Goal: Ask a question: Seek information or help from site administrators or community

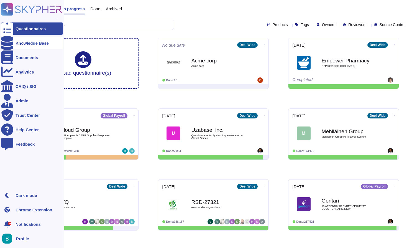
click at [21, 46] on div "Knowledge Base" at bounding box center [32, 43] width 62 height 12
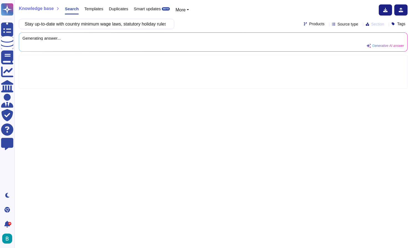
scroll to position [0, 82]
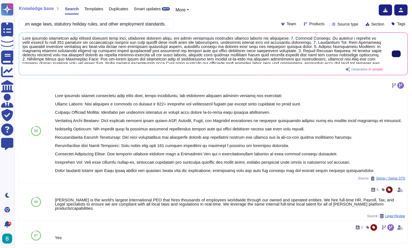
click at [392, 56] on button at bounding box center [396, 53] width 9 height 7
click at [157, 27] on input "Stay up-to-date with country minimum wage laws, statutory holiday rules, and ot…" at bounding box center [95, 24] width 147 height 10
paste input "Maintain detailed and secure records of all payroll data for a minimum of five …"
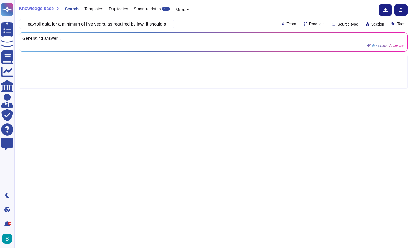
click at [195, 23] on div "Maintain detailed and secure records of all payroll data for a minimum of five …" at bounding box center [213, 24] width 389 height 10
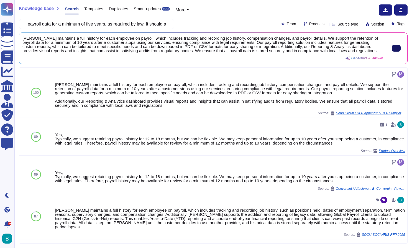
click at [162, 29] on div "Knowledge base Search Templates Duplicates Smart updates BETA More Maintain det…" at bounding box center [213, 124] width 398 height 248
click at [160, 25] on input "Maintain detailed and secure records of all payroll data for a minimum of five …" at bounding box center [95, 24] width 147 height 10
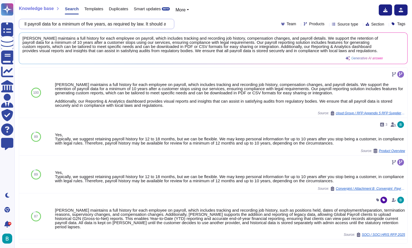
paste input "Accurately interpret and process legal orders for garnishments or alimony, dete…"
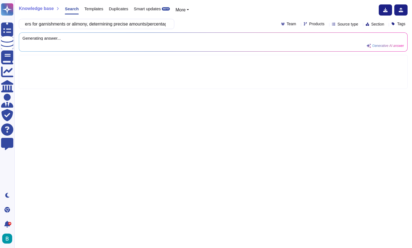
click at [196, 25] on div "Accurately interpret and process legal orders for garnishments or alimony, dete…" at bounding box center [213, 24] width 389 height 10
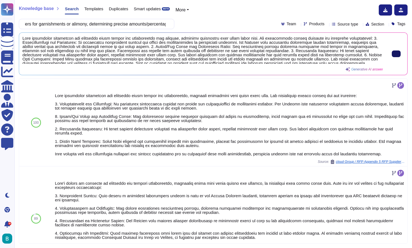
click at [397, 54] on icon at bounding box center [397, 54] width 0 height 0
click at [225, 0] on div "Knowledge base Search Templates Duplicates Smart updates BETA More Accurately i…" at bounding box center [213, 124] width 398 height 248
click at [138, 23] on input "Accurately interpret and process legal orders for garnishments or alimony, dete…" at bounding box center [95, 24] width 147 height 10
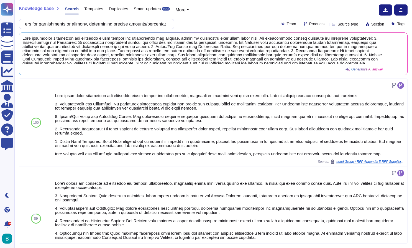
paste input "Maintain detailed and secure records of all payroll data for a minimum of five …"
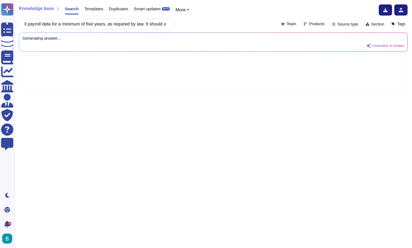
click at [213, 23] on div "Maintain detailed and secure records of all payroll data for a minimum of five …" at bounding box center [213, 24] width 389 height 10
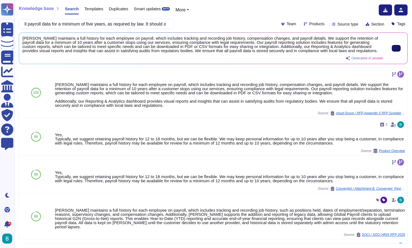
click at [397, 48] on icon at bounding box center [397, 48] width 0 height 0
click at [174, 21] on div "Maintain detailed and secure records of all payroll data for a minimum of five …" at bounding box center [97, 24] width 156 height 10
click at [161, 26] on input "Maintain detailed and secure records of all payroll data for a minimum of five …" at bounding box center [95, 24] width 147 height 10
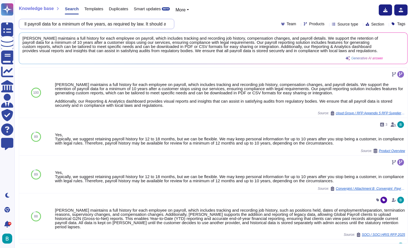
paste input "Can [PERSON_NAME] Effectively manage all government communications and requests…"
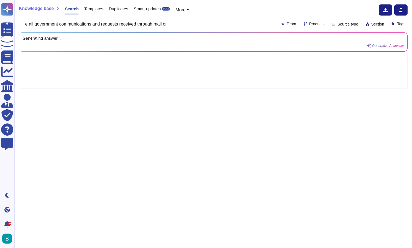
click at [213, 24] on div "Can [PERSON_NAME] Effectively manage all government communications and requests…" at bounding box center [213, 24] width 389 height 10
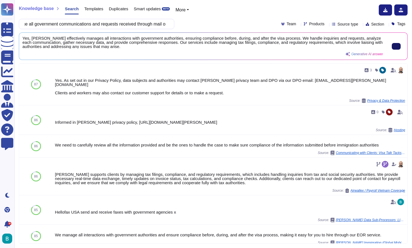
click at [397, 47] on button at bounding box center [396, 46] width 9 height 7
click at [164, 24] on input "Can [PERSON_NAME] Effectively manage all government communications and requests…" at bounding box center [95, 24] width 147 height 10
paste input "Stay up-to-date with country minimum wage laws, statutory holiday rules, and ot…"
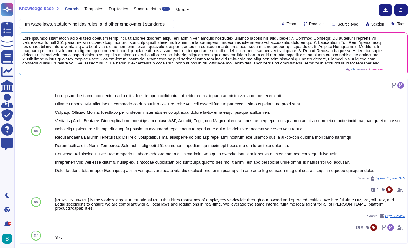
click at [192, 23] on div "Stay up-to-date with country minimum wage laws, statutory holiday rules, and ot…" at bounding box center [213, 24] width 389 height 10
click at [392, 55] on button at bounding box center [396, 53] width 9 height 7
click at [136, 24] on input "Stay up-to-date with country minimum wage laws, statutory holiday rules, and ot…" at bounding box center [95, 24] width 147 height 10
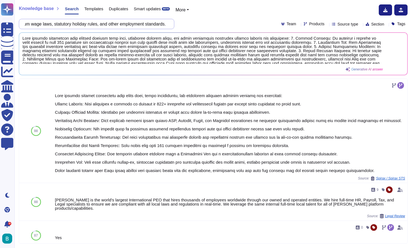
paste input "Do you work with or are you able to work with [PERSON_NAME]"
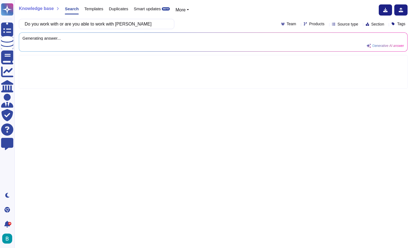
type input "Do you work with or are you able to work with [PERSON_NAME]"
click at [206, 17] on div "Knowledge base Search Templates Duplicates Smart updates BETA More Do you work …" at bounding box center [213, 124] width 398 height 248
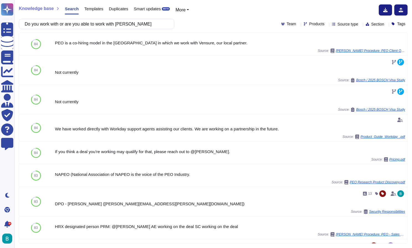
click at [235, 22] on div "Do you work with or are you able to work with FESCO Team Products Source type S…" at bounding box center [213, 24] width 389 height 10
